Goal: Navigation & Orientation: Find specific page/section

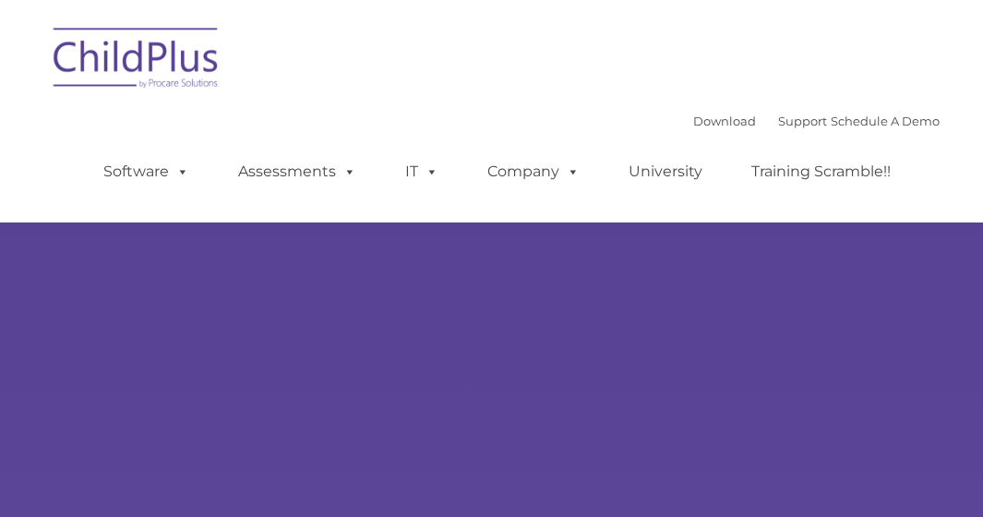
select select "MEDIUM"
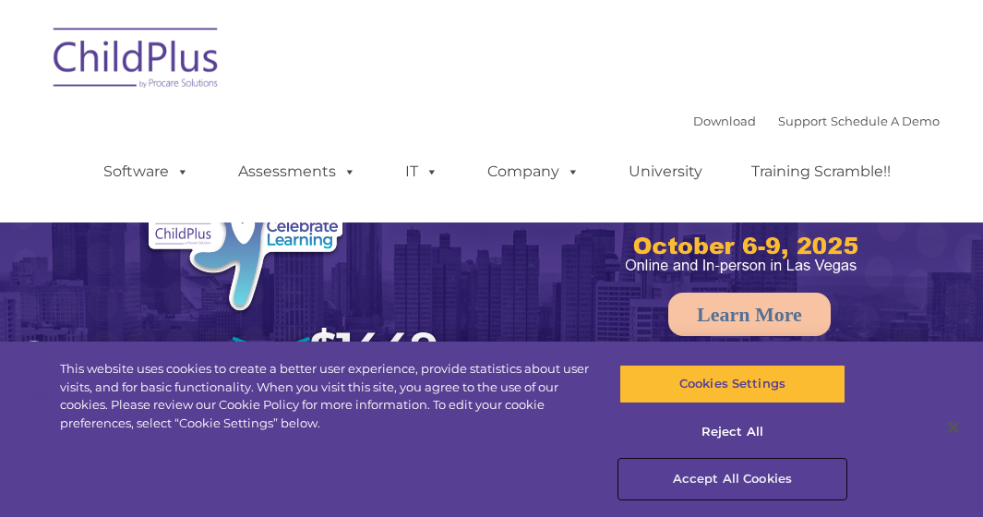
click at [733, 473] on button "Accept All Cookies" at bounding box center [732, 478] width 226 height 39
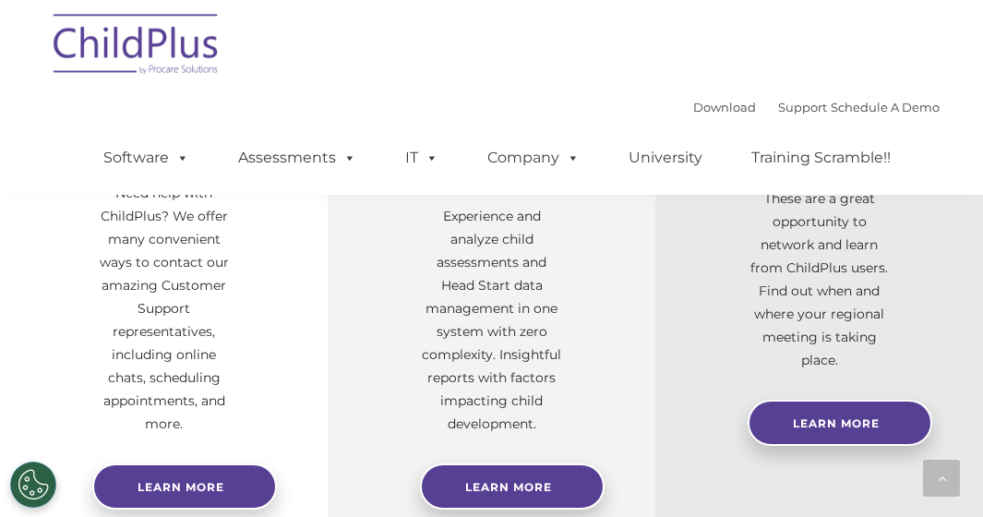
scroll to position [811, 0]
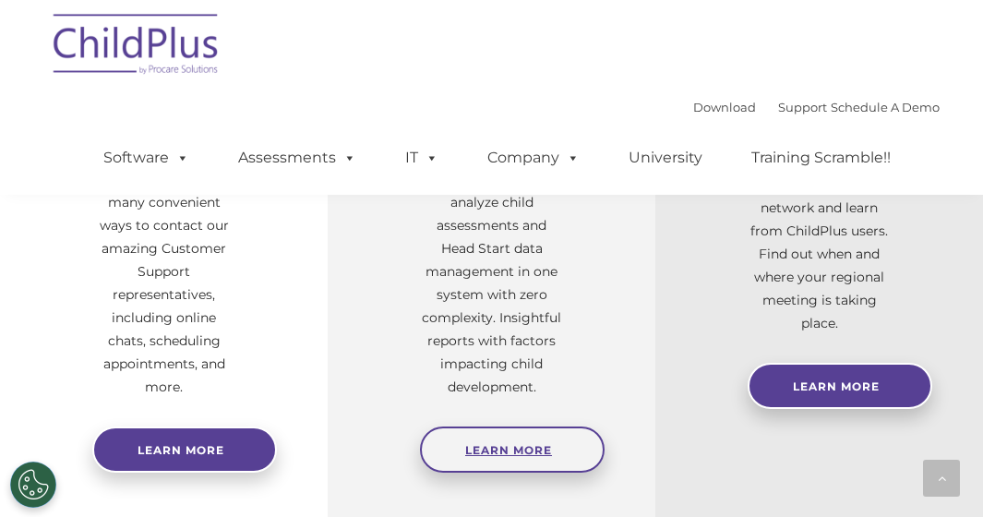
click at [525, 453] on span "Learn More" at bounding box center [508, 450] width 87 height 14
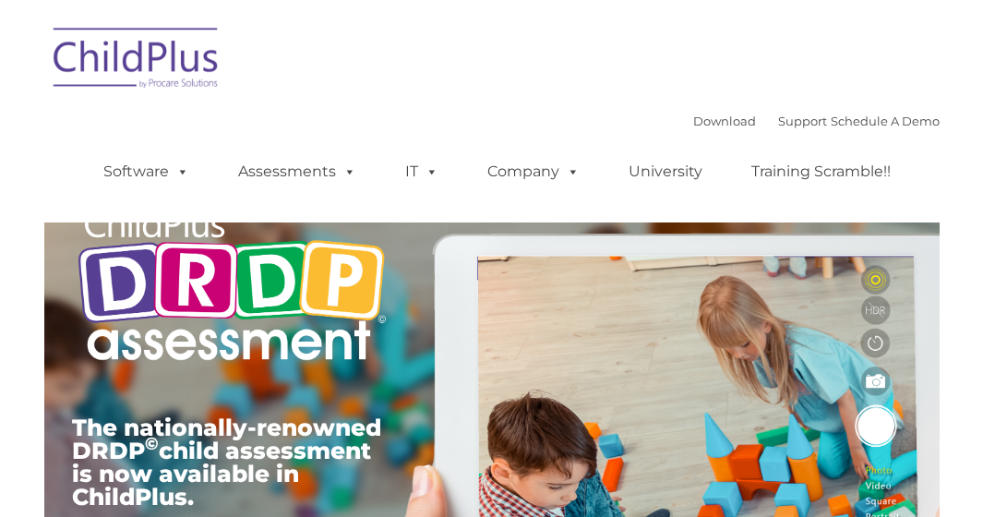
type input ""
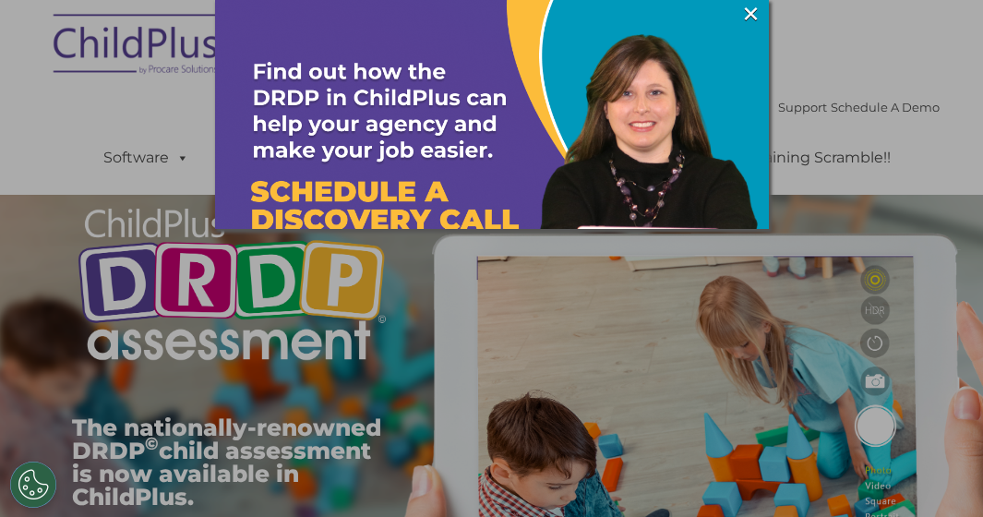
scroll to position [37, 0]
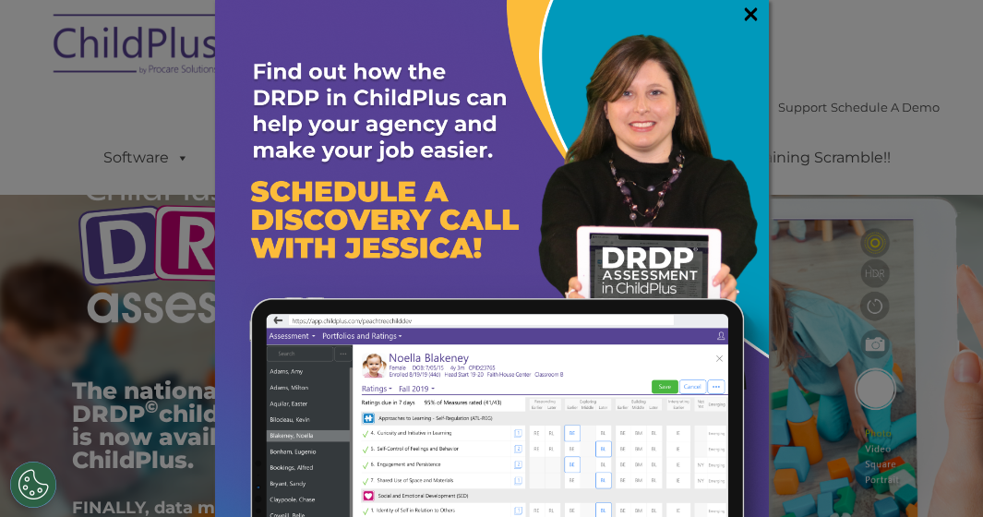
click at [740, 16] on link "×" at bounding box center [750, 14] width 21 height 18
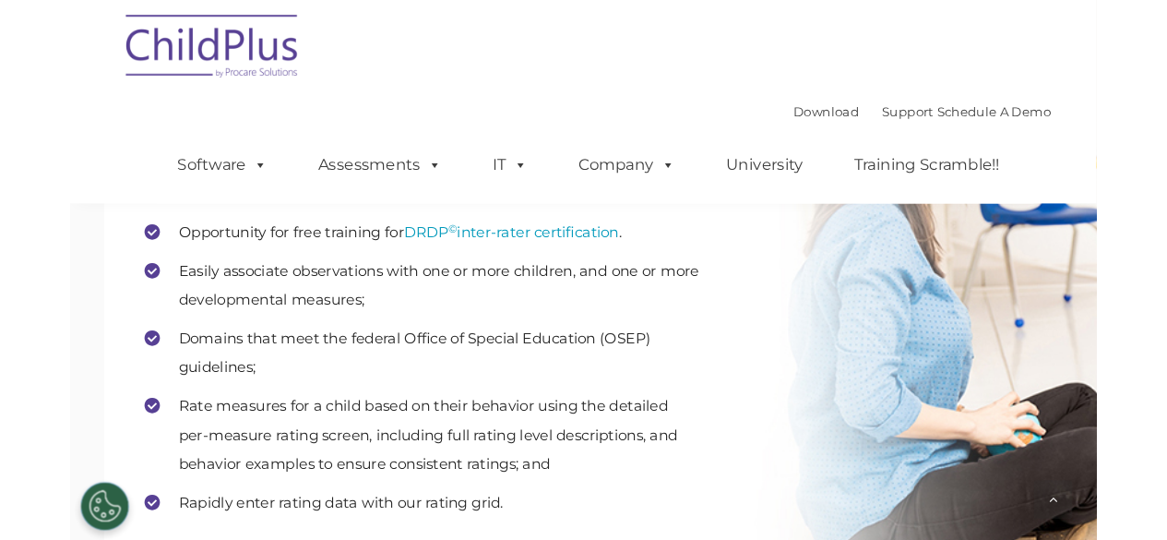
scroll to position [2426, 0]
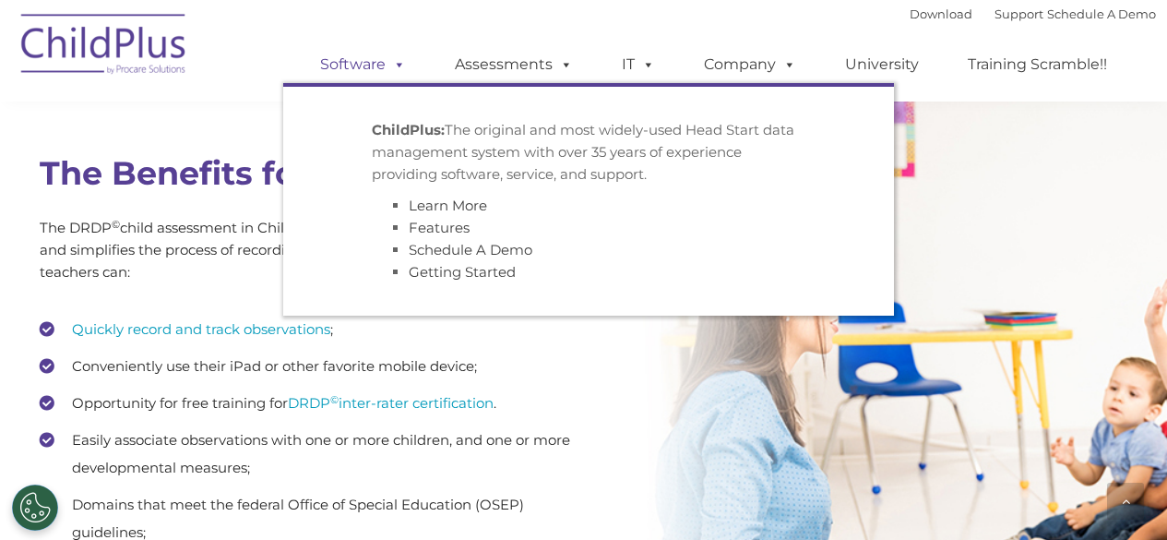
click at [359, 59] on link "Software" at bounding box center [363, 64] width 123 height 37
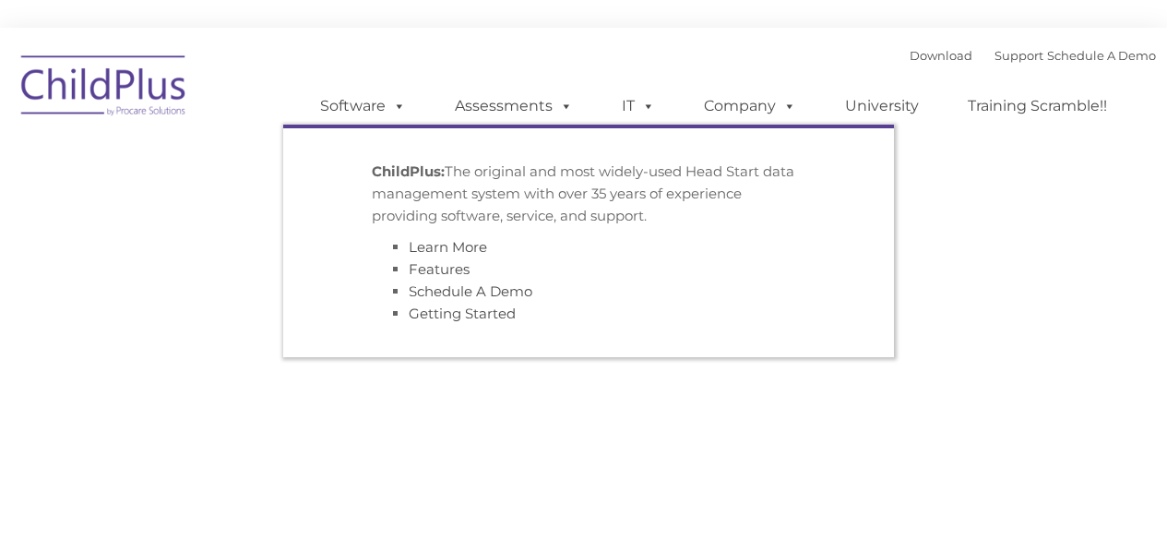
type input ""
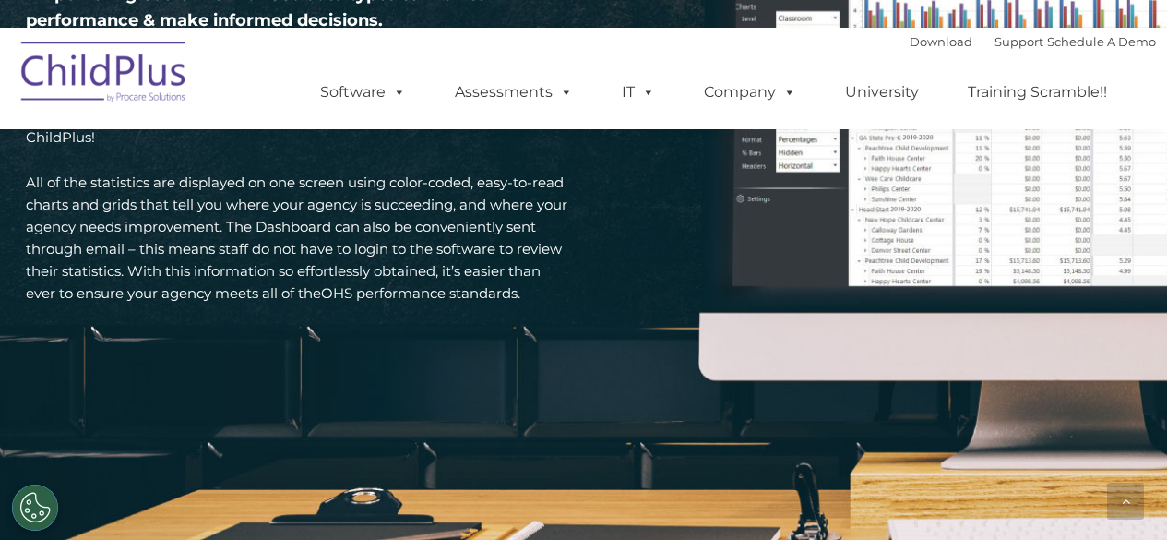
scroll to position [2792, 0]
